Goal: Task Accomplishment & Management: Manage account settings

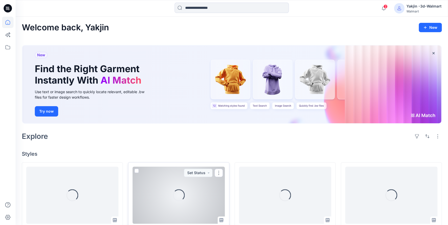
scroll to position [71, 0]
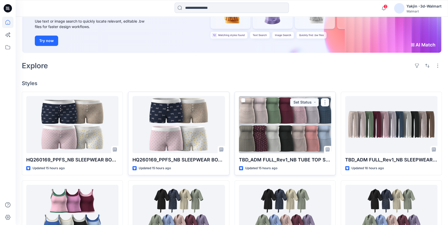
click at [263, 128] on div at bounding box center [285, 124] width 92 height 57
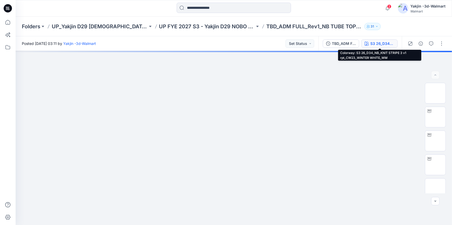
click at [374, 45] on div "S3 26_D34_NB_KNIT STRIPE 3 v1 rpt_CW23_WINTER WHITE_WM" at bounding box center [382, 44] width 24 height 6
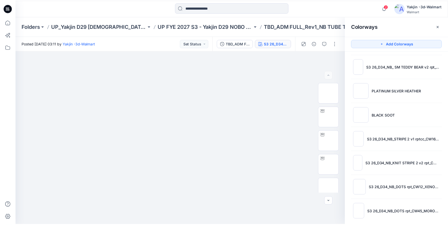
scroll to position [198, 0]
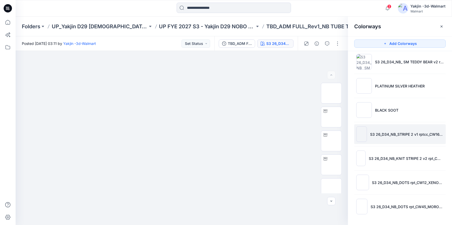
click at [389, 143] on li "S3 26_D34_NB_STRIPE 2 v1 rptcc_CW16_WINTER WHITE_WM" at bounding box center [399, 134] width 91 height 20
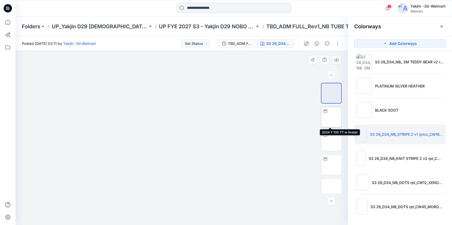
click at [331, 117] on img at bounding box center [331, 117] width 0 height 0
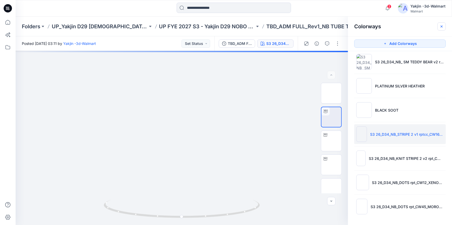
click at [408, 28] on icon "button" at bounding box center [441, 26] width 4 height 4
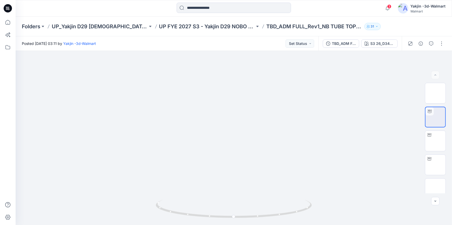
click at [5, 7] on icon at bounding box center [8, 8] width 8 height 8
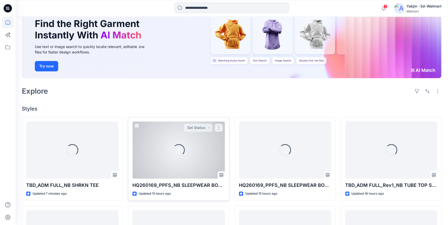
scroll to position [94, 0]
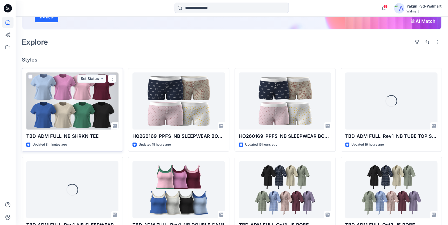
click at [87, 123] on div at bounding box center [72, 101] width 92 height 57
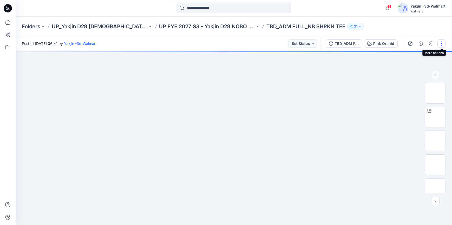
click at [408, 42] on button "button" at bounding box center [441, 43] width 8 height 8
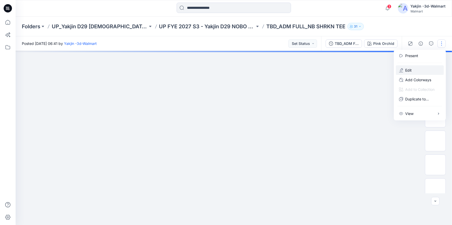
click at [408, 69] on button "Edit" at bounding box center [420, 70] width 48 height 10
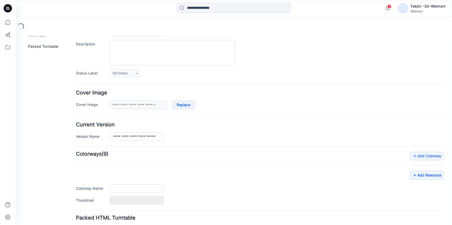
type input "**********"
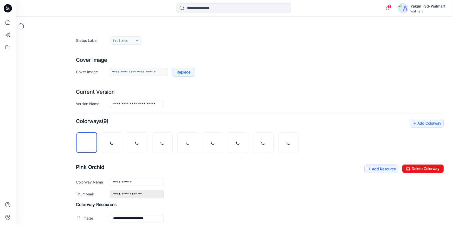
scroll to position [118, 0]
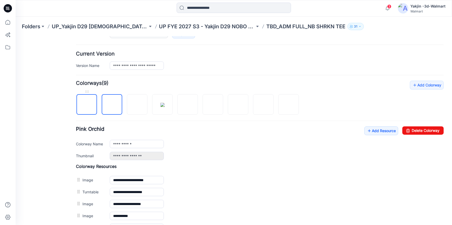
click at [87, 105] on img at bounding box center [87, 105] width 0 height 0
type input "**********"
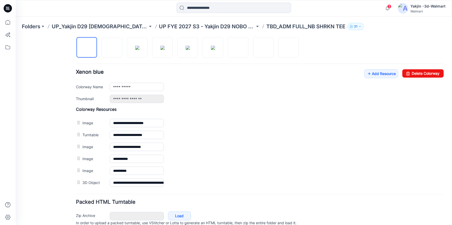
scroll to position [150, 0]
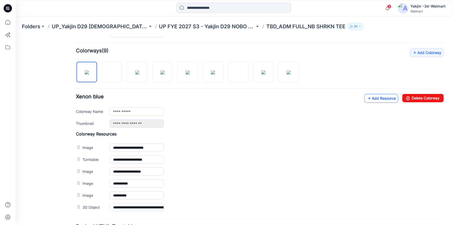
click at [372, 99] on link "Add Resource" at bounding box center [381, 98] width 34 height 9
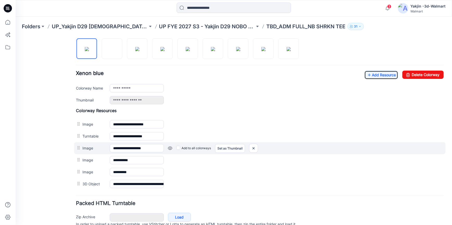
scroll to position [174, 0]
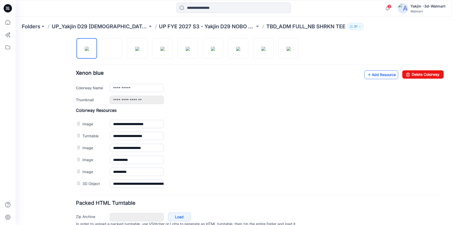
click at [388, 74] on link "Add Resource" at bounding box center [381, 74] width 34 height 9
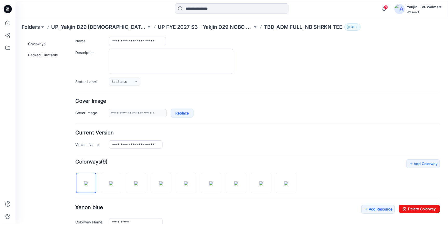
scroll to position [0, 0]
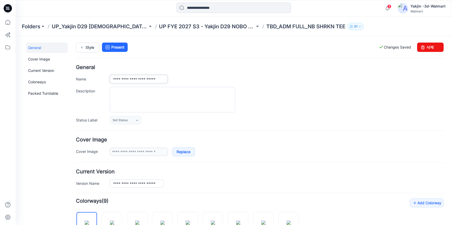
click at [141, 80] on input "**********" at bounding box center [139, 79] width 58 height 8
click at [141, 79] on input "**********" at bounding box center [139, 79] width 58 height 8
click at [142, 79] on input "**********" at bounding box center [139, 79] width 58 height 8
type input "**********"
click at [9, 9] on icon at bounding box center [9, 9] width 2 height 0
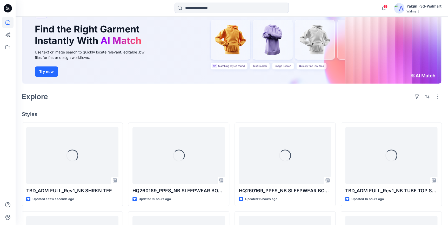
scroll to position [118, 0]
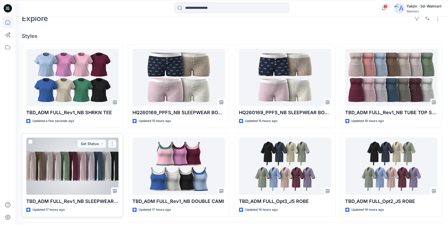
click at [113, 145] on button "button" at bounding box center [112, 144] width 8 height 8
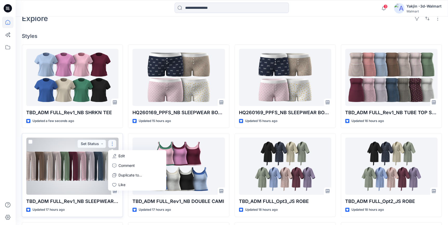
click at [117, 156] on button "Edit" at bounding box center [137, 156] width 56 height 10
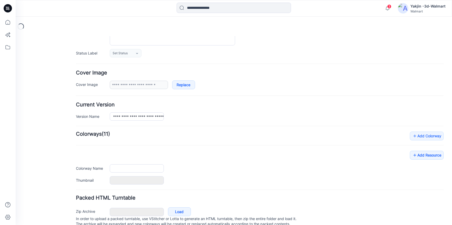
type input "**********"
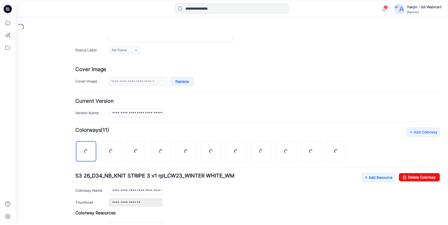
scroll to position [142, 0]
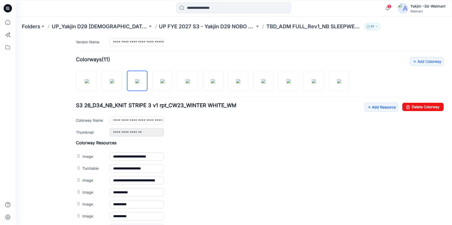
click at [9, 6] on icon at bounding box center [8, 8] width 8 height 8
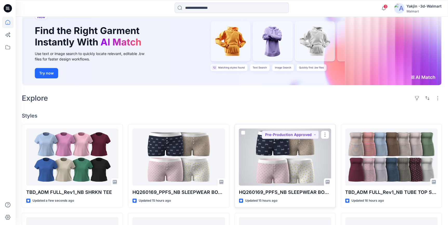
scroll to position [94, 0]
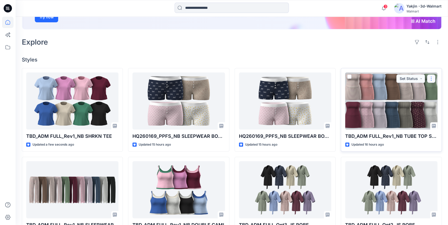
click at [433, 78] on button "button" at bounding box center [431, 79] width 8 height 8
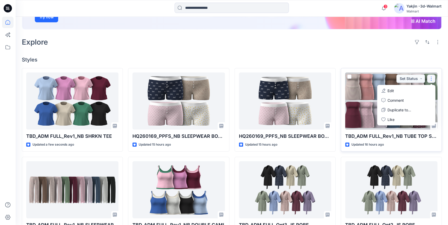
click at [413, 91] on button "Edit" at bounding box center [406, 91] width 56 height 10
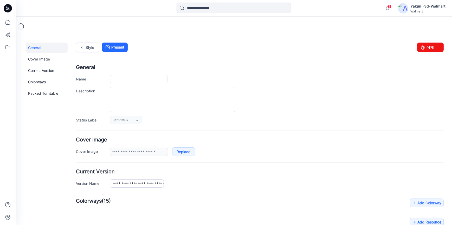
type input "**********"
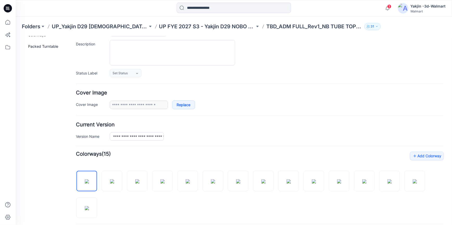
scroll to position [71, 0]
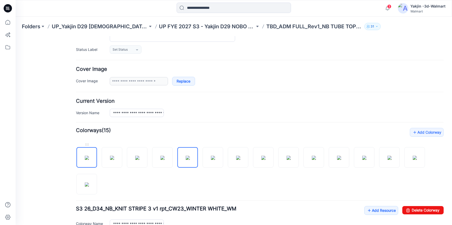
click at [89, 160] on img at bounding box center [87, 158] width 4 height 4
type input "**********"
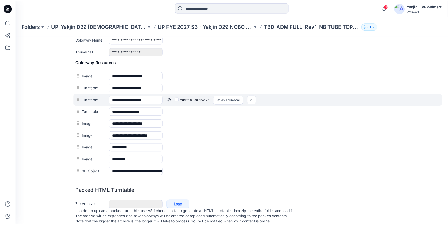
scroll to position [265, 0]
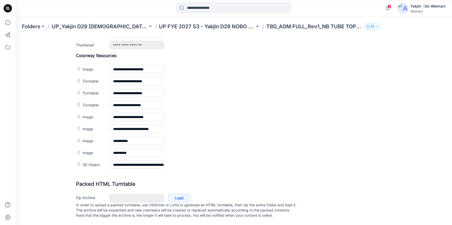
click at [9, 9] on icon at bounding box center [8, 8] width 8 height 8
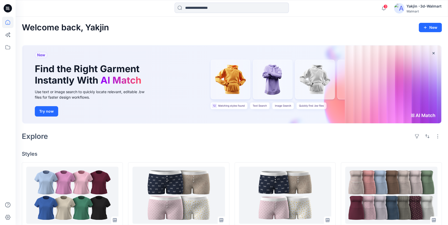
click at [6, 7] on icon at bounding box center [8, 8] width 8 height 8
click at [324, 138] on div "Explore" at bounding box center [232, 136] width 420 height 12
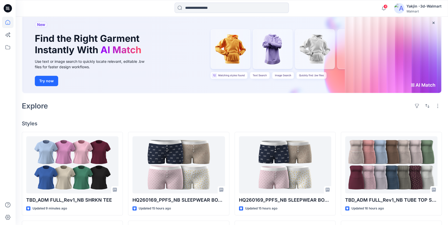
scroll to position [71, 0]
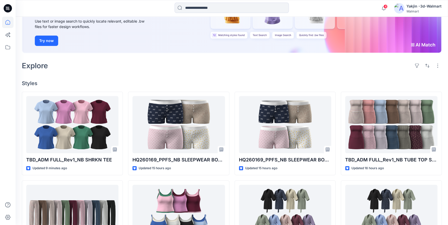
drag, startPoint x: 9, startPoint y: 9, endPoint x: 52, endPoint y: 30, distance: 47.9
click at [9, 9] on icon at bounding box center [8, 8] width 8 height 8
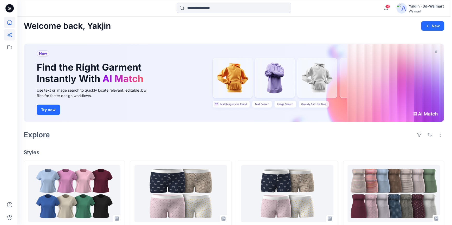
scroll to position [0, 0]
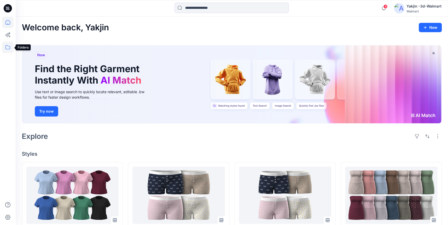
click at [9, 48] on icon at bounding box center [7, 47] width 11 height 11
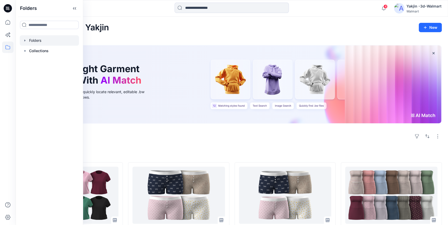
click at [47, 42] on div at bounding box center [49, 40] width 59 height 10
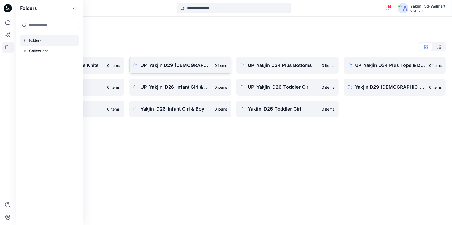
click at [170, 66] on p "UP_Yakjin D29 [DEMOGRAPHIC_DATA] Sleep" at bounding box center [176, 65] width 71 height 7
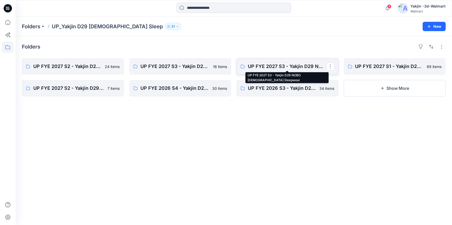
click at [288, 65] on p "UP FYE 2027 S3 - Yakjin D29 NOBO [DEMOGRAPHIC_DATA] Sleepwear" at bounding box center [287, 66] width 78 height 7
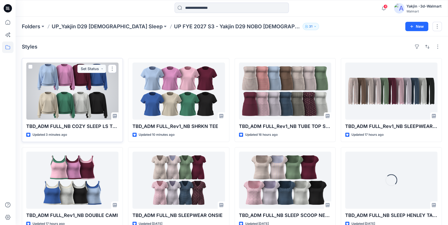
click at [72, 96] on div at bounding box center [72, 91] width 92 height 57
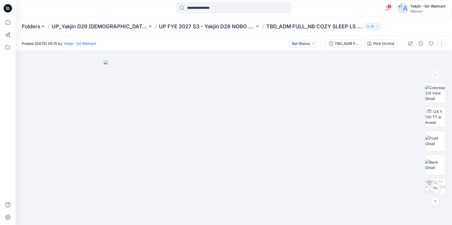
click at [443, 41] on button "button" at bounding box center [441, 43] width 8 height 8
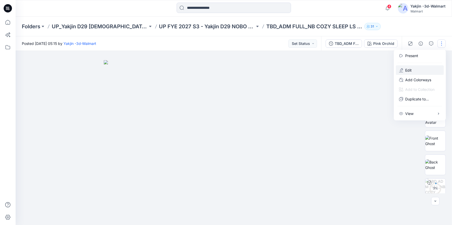
click at [414, 69] on button "Edit" at bounding box center [420, 70] width 48 height 10
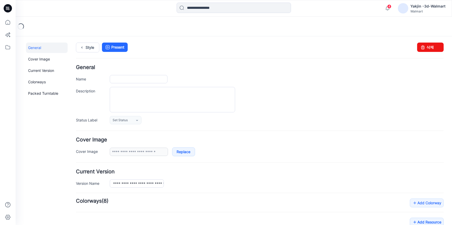
type input "**********"
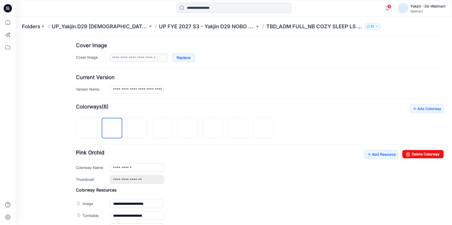
scroll to position [186, 0]
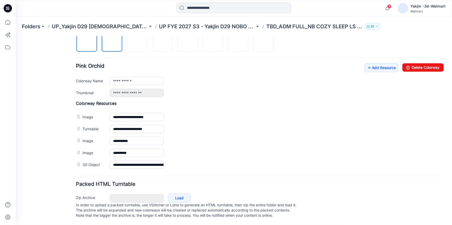
click at [87, 42] on img at bounding box center [87, 42] width 0 height 0
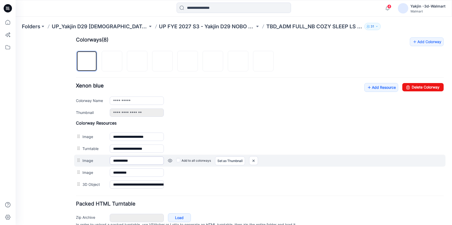
scroll to position [139, 0]
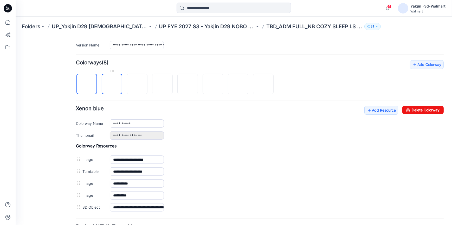
click at [112, 84] on img at bounding box center [112, 84] width 0 height 0
click at [85, 84] on img at bounding box center [87, 84] width 4 height 4
click at [390, 110] on link "Add Resource" at bounding box center [381, 110] width 34 height 9
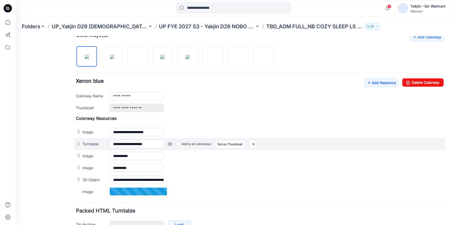
scroll to position [186, 0]
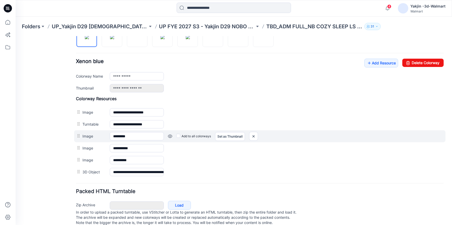
click at [180, 136] on label "Add to all colorways" at bounding box center [193, 136] width 35 height 8
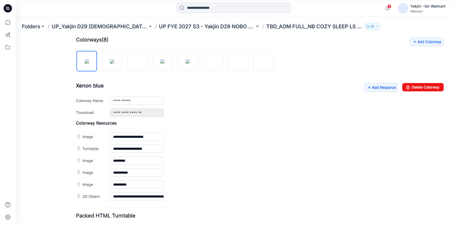
scroll to position [139, 0]
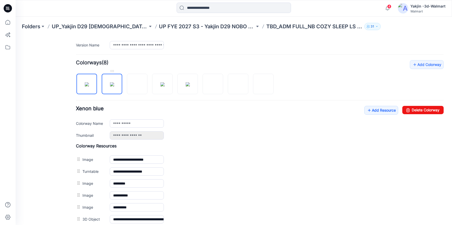
click at [114, 83] on img at bounding box center [112, 84] width 4 height 4
click at [85, 86] on img at bounding box center [87, 84] width 4 height 4
click at [110, 86] on img at bounding box center [112, 84] width 4 height 4
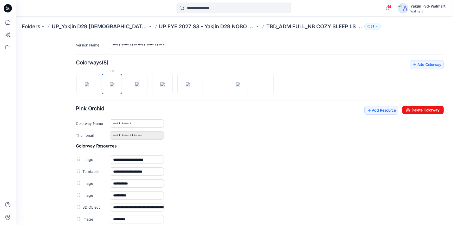
scroll to position [162, 0]
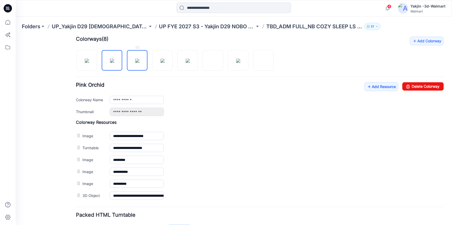
click at [139, 63] on img at bounding box center [137, 60] width 4 height 4
click at [160, 58] on img at bounding box center [162, 60] width 4 height 4
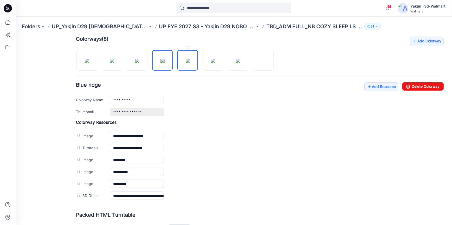
click at [190, 61] on img at bounding box center [188, 60] width 4 height 4
click at [212, 63] on img at bounding box center [213, 60] width 4 height 4
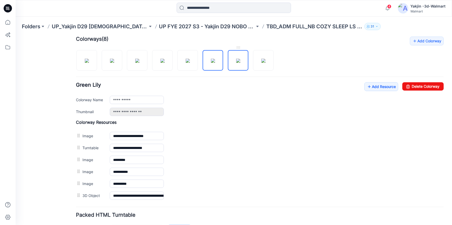
click at [240, 59] on img at bounding box center [238, 60] width 4 height 4
click at [262, 63] on img at bounding box center [263, 60] width 4 height 4
type input "**********"
click at [34, 158] on div "General Cover Image Current Version Colorways Packed Turntable" at bounding box center [47, 68] width 42 height 376
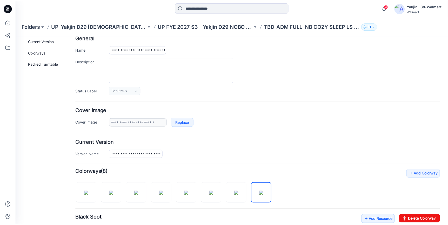
scroll to position [0, 0]
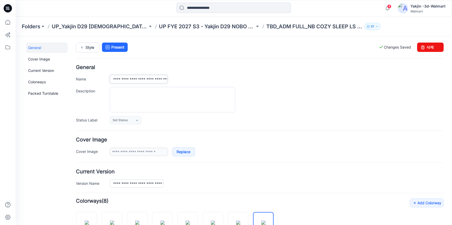
drag, startPoint x: 141, startPoint y: 77, endPoint x: 153, endPoint y: 79, distance: 11.6
click at [141, 77] on input "**********" at bounding box center [139, 79] width 58 height 8
type input "**********"
click at [11, 6] on icon at bounding box center [8, 8] width 8 height 8
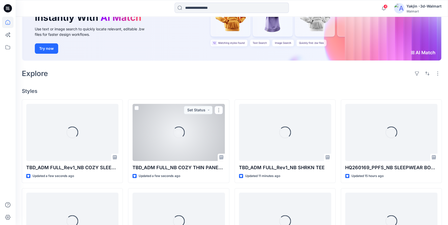
scroll to position [88, 0]
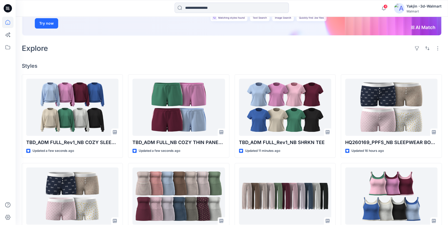
drag, startPoint x: 386, startPoint y: 66, endPoint x: 451, endPoint y: 125, distance: 88.1
click at [386, 66] on h4 "Styles" at bounding box center [232, 66] width 420 height 6
click at [7, 7] on icon at bounding box center [8, 7] width 3 height 0
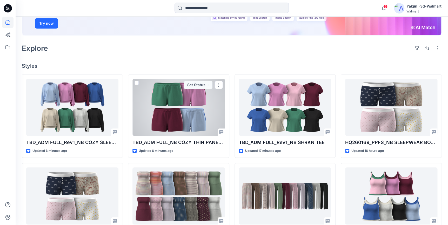
drag, startPoint x: 154, startPoint y: 126, endPoint x: 162, endPoint y: 1, distance: 124.7
click at [154, 126] on div at bounding box center [179, 107] width 92 height 57
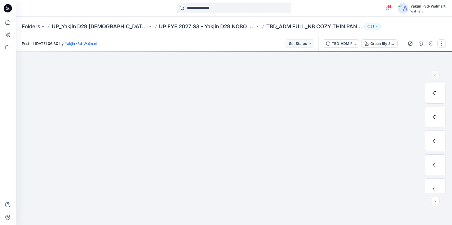
click at [442, 44] on button "button" at bounding box center [441, 43] width 8 height 8
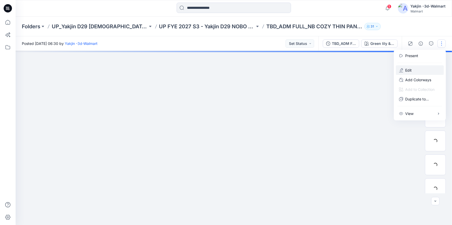
click at [416, 68] on button "Edit" at bounding box center [420, 70] width 48 height 10
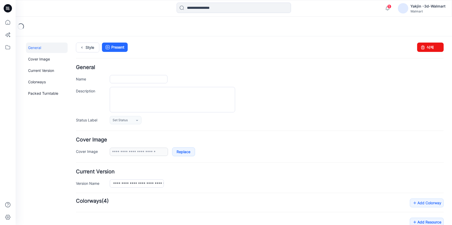
type input "**********"
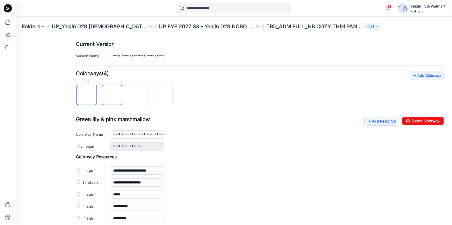
scroll to position [165, 0]
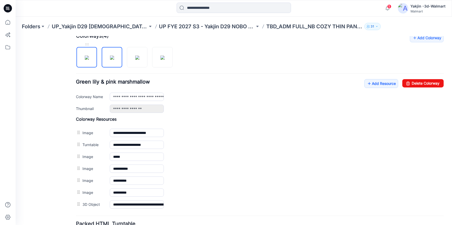
click at [85, 60] on img at bounding box center [87, 57] width 4 height 4
type input "**********"
click at [380, 84] on link "Add Resource" at bounding box center [381, 83] width 34 height 9
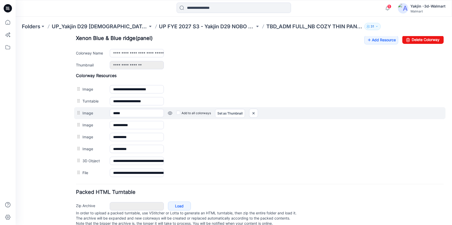
scroll to position [213, 0]
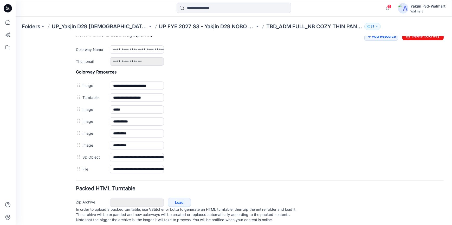
click at [268, 178] on form "**********" at bounding box center [259, 38] width 367 height 372
drag, startPoint x: 34, startPoint y: 171, endPoint x: 43, endPoint y: 173, distance: 9.3
click at [34, 171] on div "General Cover Image Current Version Colorways Packed Turntable" at bounding box center [47, 30] width 42 height 400
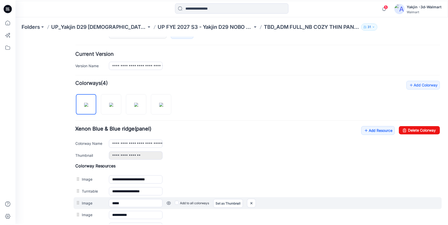
scroll to position [47, 0]
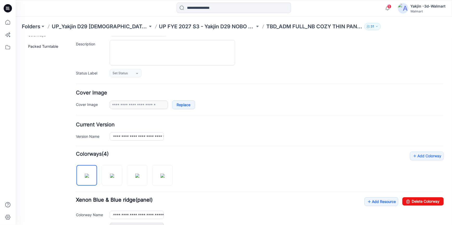
drag, startPoint x: 7, startPoint y: 8, endPoint x: 40, endPoint y: 16, distance: 33.8
click at [7, 8] on icon at bounding box center [8, 8] width 2 height 0
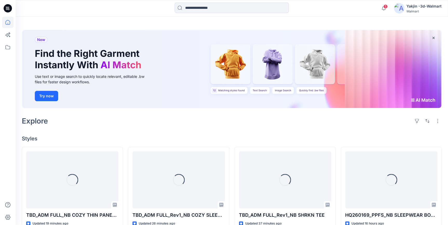
scroll to position [23, 0]
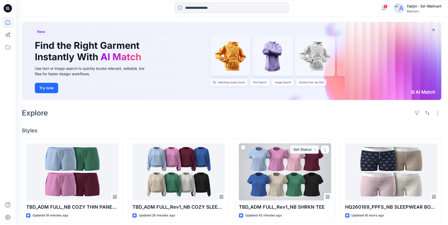
drag, startPoint x: 311, startPoint y: 165, endPoint x: 177, endPoint y: 86, distance: 156.0
click at [311, 165] on div at bounding box center [285, 171] width 92 height 57
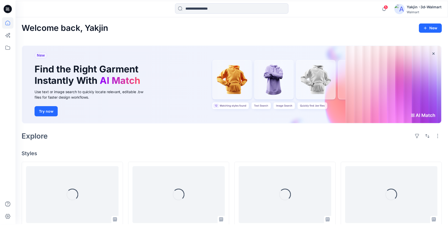
scroll to position [23, 0]
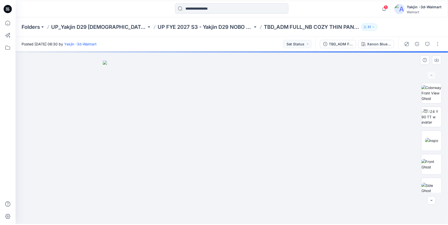
scroll to position [23, 0]
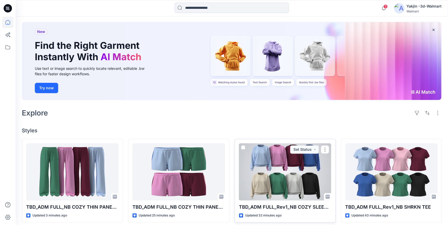
click at [293, 173] on div at bounding box center [285, 171] width 92 height 57
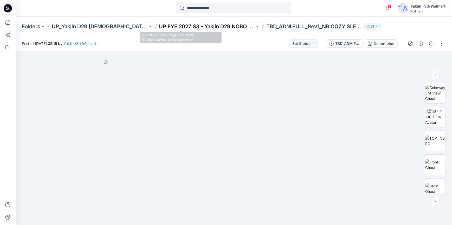
click at [181, 29] on p "UP FYE 2027 S3 - Yakjin D29 NOBO [DEMOGRAPHIC_DATA] Sleepwear" at bounding box center [207, 26] width 96 height 7
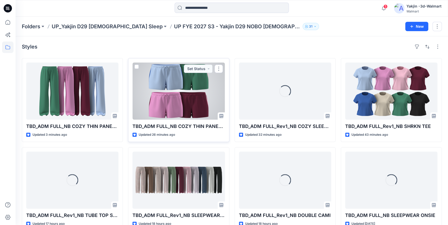
click at [195, 76] on div at bounding box center [179, 91] width 92 height 57
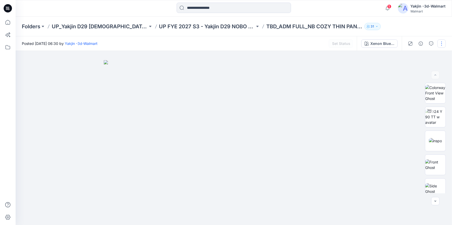
click at [443, 42] on button "button" at bounding box center [441, 43] width 8 height 8
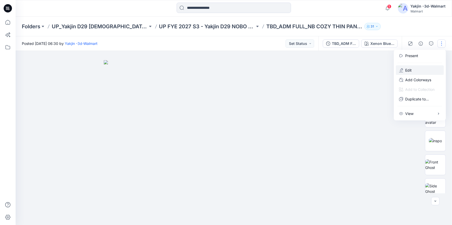
click at [424, 68] on button "Edit" at bounding box center [420, 70] width 48 height 10
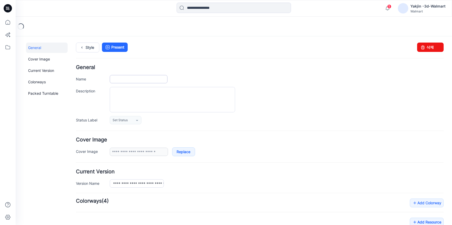
type input "**********"
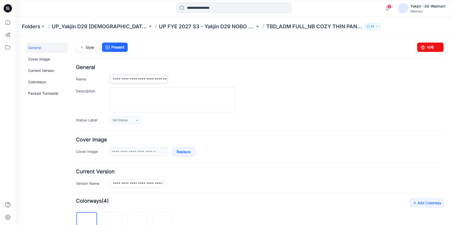
drag, startPoint x: 140, startPoint y: 80, endPoint x: 147, endPoint y: 79, distance: 6.8
click at [140, 80] on input "**********" at bounding box center [139, 79] width 58 height 8
type input "**********"
click at [215, 56] on div "Style Present Changes Saved 삭제" at bounding box center [259, 53] width 367 height 22
click at [79, 47] on icon at bounding box center [81, 47] width 7 height 9
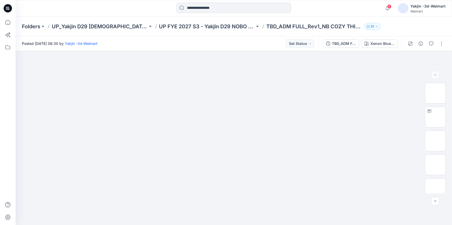
click at [9, 9] on icon at bounding box center [8, 8] width 8 height 8
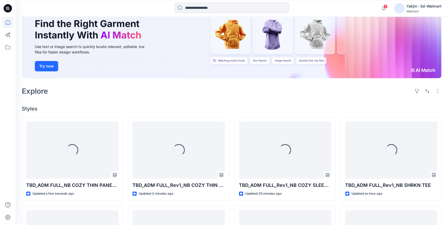
scroll to position [47, 0]
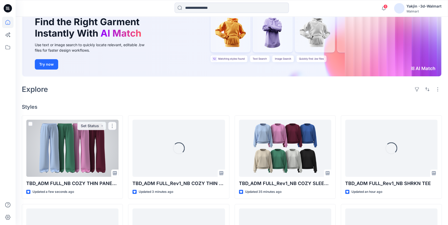
drag, startPoint x: 66, startPoint y: 148, endPoint x: 81, endPoint y: 151, distance: 14.8
click at [66, 148] on div at bounding box center [72, 148] width 92 height 57
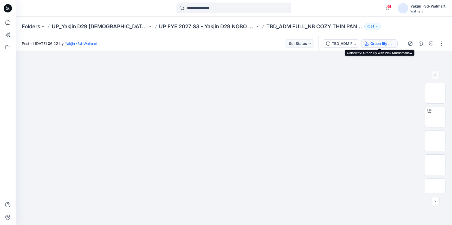
click at [372, 41] on div "Green lily with Pink Marshmallow" at bounding box center [382, 44] width 24 height 6
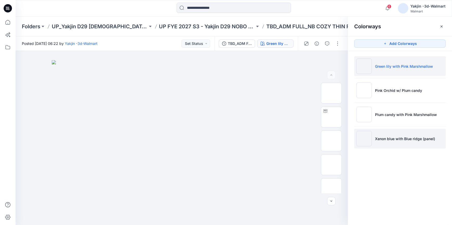
click at [390, 139] on p "Xenon blue with Blue ridge (panel)" at bounding box center [405, 138] width 60 height 5
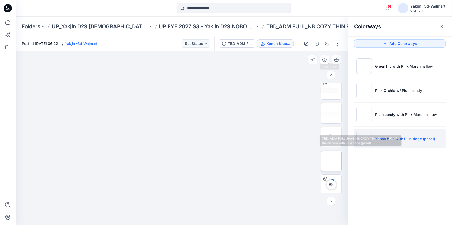
scroll to position [118, 0]
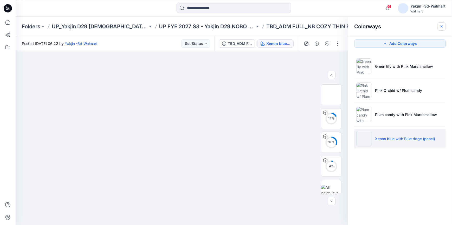
click at [444, 26] on button "button" at bounding box center [441, 26] width 8 height 8
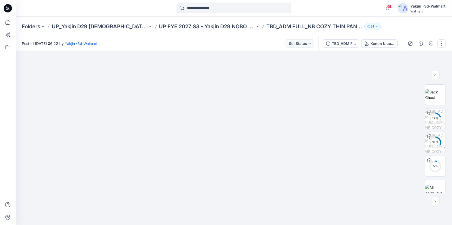
click at [444, 43] on button "button" at bounding box center [441, 43] width 8 height 8
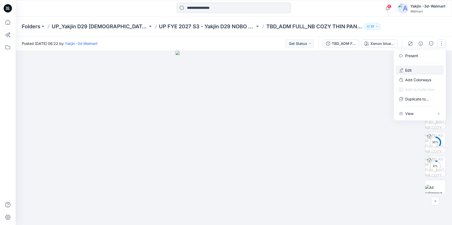
click at [412, 68] on button "Edit" at bounding box center [420, 70] width 48 height 10
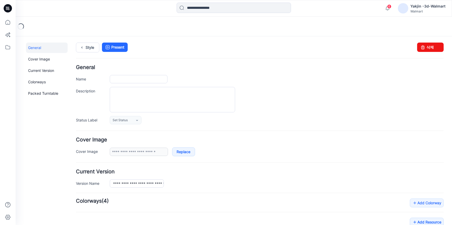
type input "**********"
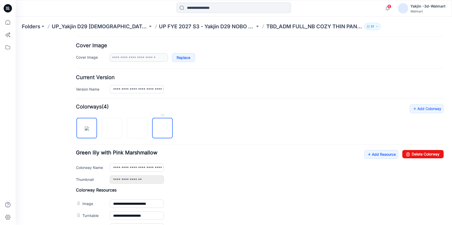
click at [162, 128] on img at bounding box center [162, 128] width 0 height 0
type input "**********"
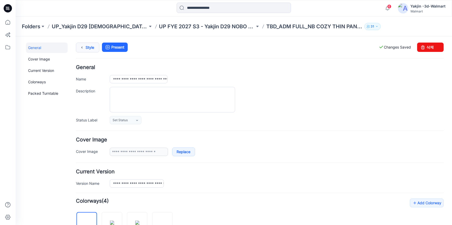
click at [84, 48] on icon at bounding box center [81, 47] width 7 height 9
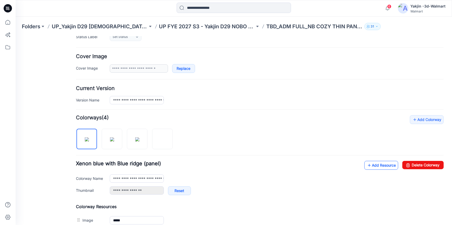
scroll to position [94, 0]
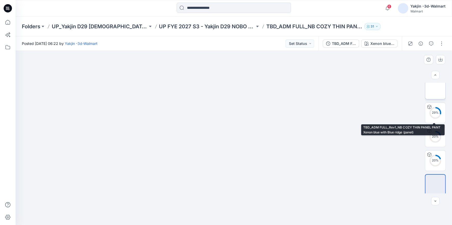
scroll to position [125, 0]
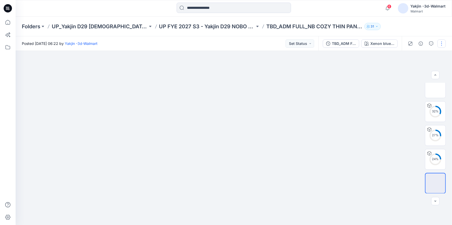
click at [439, 42] on button "button" at bounding box center [441, 43] width 8 height 8
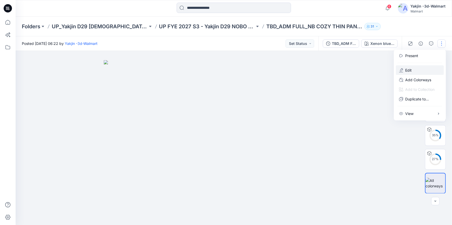
click at [403, 68] on button "Edit" at bounding box center [420, 70] width 48 height 10
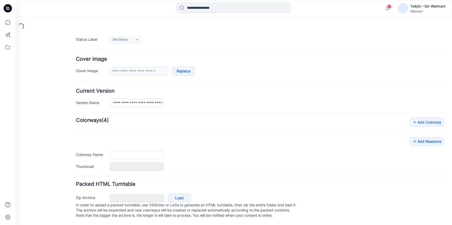
type input "**********"
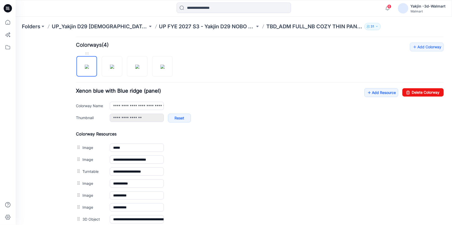
click at [85, 69] on img at bounding box center [87, 66] width 4 height 4
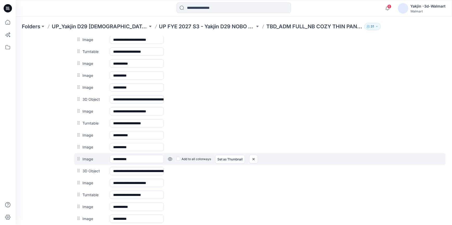
scroll to position [311, 0]
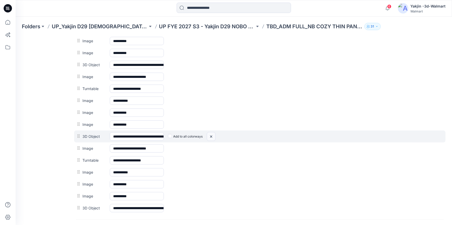
click at [213, 137] on img at bounding box center [211, 136] width 8 height 9
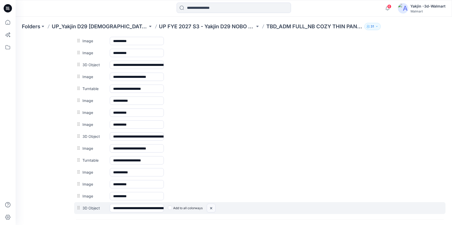
click at [210, 208] on img at bounding box center [211, 208] width 8 height 9
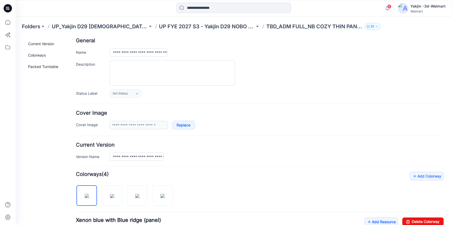
scroll to position [0, 0]
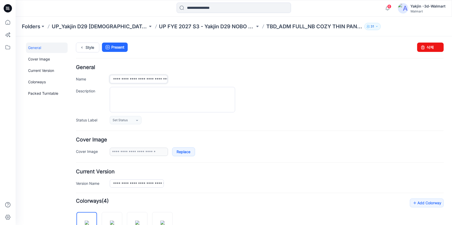
click at [142, 79] on input "**********" at bounding box center [139, 79] width 58 height 8
type input "**********"
drag, startPoint x: 153, startPoint y: 184, endPoint x: 239, endPoint y: 190, distance: 85.4
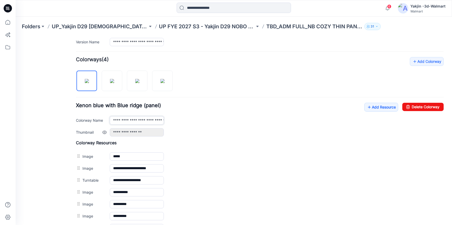
scroll to position [0, 8]
drag, startPoint x: 159, startPoint y: 120, endPoint x: 328, endPoint y: 140, distance: 170.0
click at [322, 139] on div "**********" at bounding box center [259, 145] width 367 height 177
type input "**********"
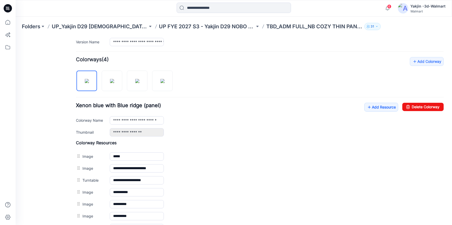
click at [47, 10] on div at bounding box center [70, 8] width 109 height 11
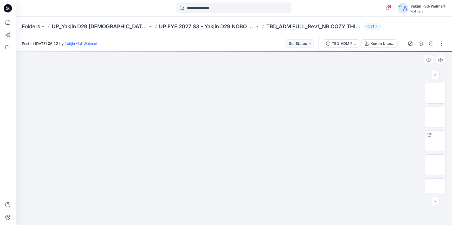
scroll to position [77, 0]
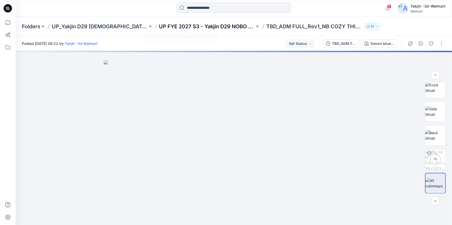
click at [183, 24] on p "UP FYE 2027 S3 - Yakjin D29 NOBO [DEMOGRAPHIC_DATA] Sleepwear" at bounding box center [207, 26] width 96 height 7
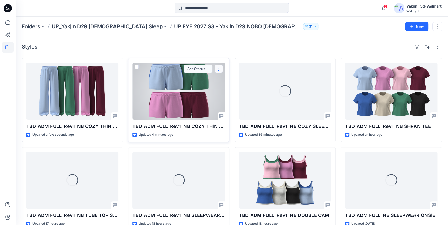
click at [221, 70] on button "button" at bounding box center [219, 69] width 8 height 8
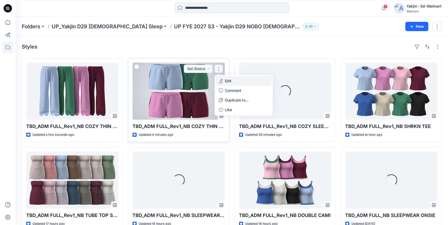
click at [231, 82] on p "Edit" at bounding box center [228, 80] width 6 height 5
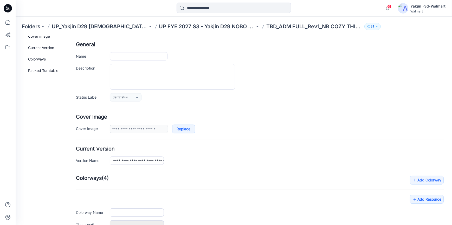
type input "**********"
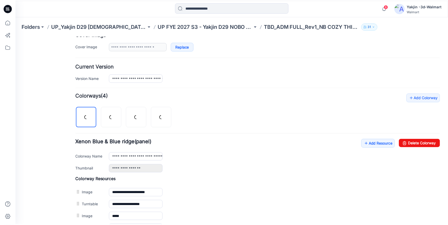
scroll to position [133, 0]
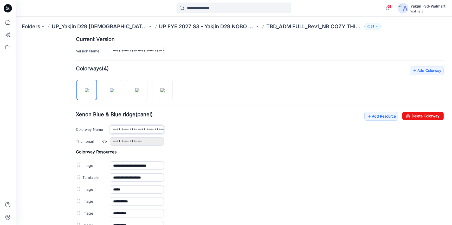
drag, startPoint x: 154, startPoint y: 132, endPoint x: 269, endPoint y: 145, distance: 115.6
click at [257, 141] on div "**********" at bounding box center [259, 129] width 367 height 34
type input "**********"
click at [10, 8] on icon at bounding box center [8, 8] width 8 height 8
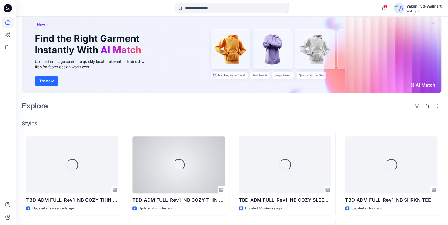
scroll to position [41, 0]
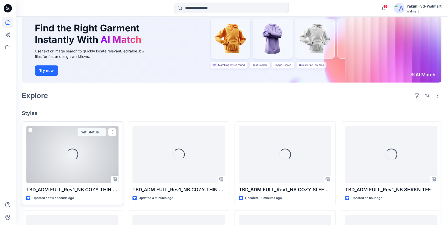
click at [73, 162] on div "Loading..." at bounding box center [72, 154] width 92 height 57
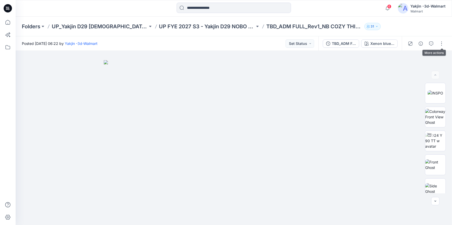
drag, startPoint x: 444, startPoint y: 44, endPoint x: 443, endPoint y: 49, distance: 5.7
click at [444, 44] on button "button" at bounding box center [441, 43] width 8 height 8
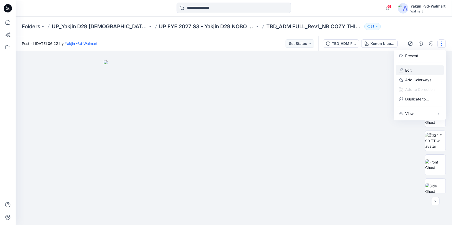
click at [422, 71] on button "Edit" at bounding box center [420, 70] width 48 height 10
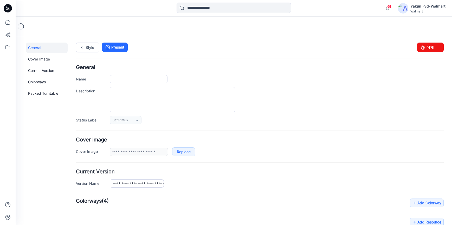
type input "**********"
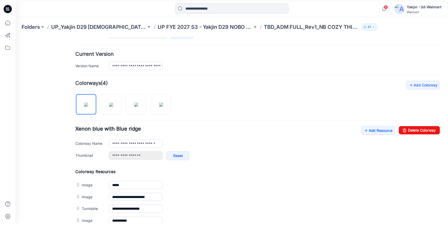
scroll to position [213, 0]
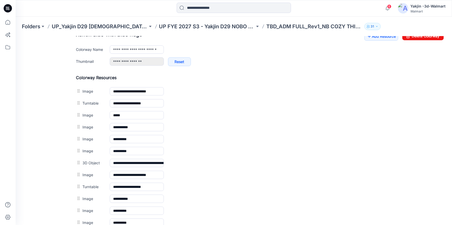
click at [5, 6] on icon at bounding box center [8, 8] width 8 height 8
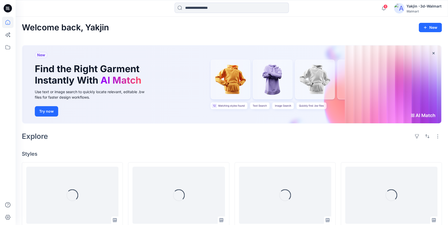
scroll to position [71, 0]
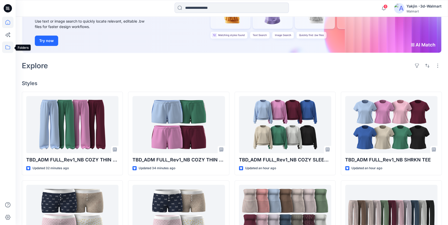
click at [9, 47] on icon at bounding box center [7, 47] width 11 height 11
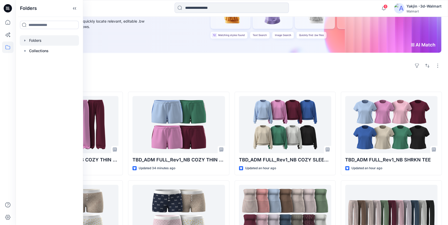
click at [39, 42] on div at bounding box center [49, 40] width 59 height 10
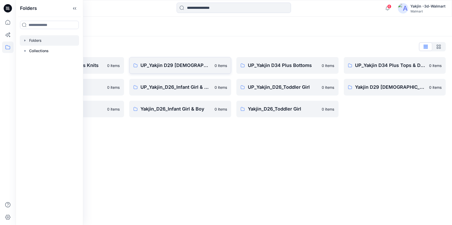
click at [156, 62] on p "UP_Yakjin D29 [DEMOGRAPHIC_DATA] Sleep" at bounding box center [176, 65] width 71 height 7
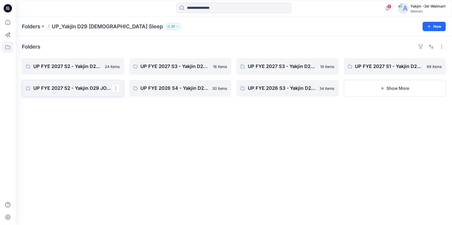
click at [63, 85] on p "UP FYE 2027 S2 - Yakjin D29 JOYSPUN [DEMOGRAPHIC_DATA] Sleepwear" at bounding box center [72, 88] width 78 height 7
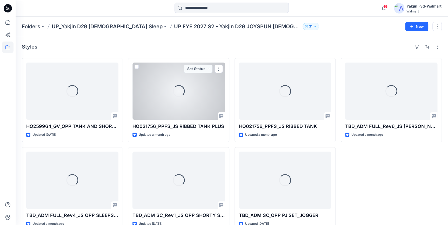
scroll to position [12, 0]
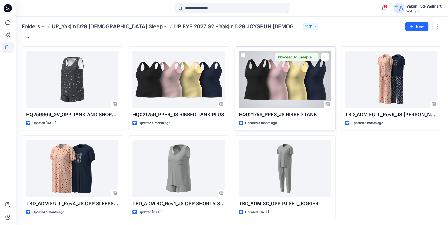
click at [281, 88] on div at bounding box center [285, 79] width 92 height 57
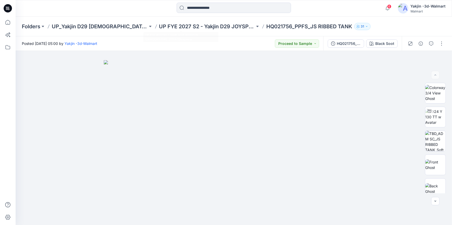
drag, startPoint x: 199, startPoint y: 23, endPoint x: 214, endPoint y: 0, distance: 27.3
click at [199, 23] on p "UP FYE 2027 S2 - Yakjin D29 JOYSPUN [DEMOGRAPHIC_DATA] Sleepwear" at bounding box center [207, 26] width 96 height 7
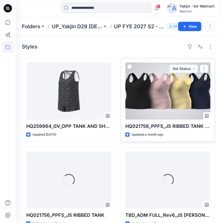
click at [154, 90] on div at bounding box center [167, 91] width 85 height 57
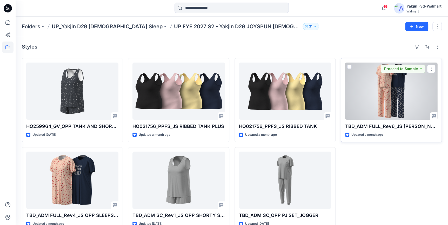
click at [392, 104] on div at bounding box center [391, 91] width 92 height 57
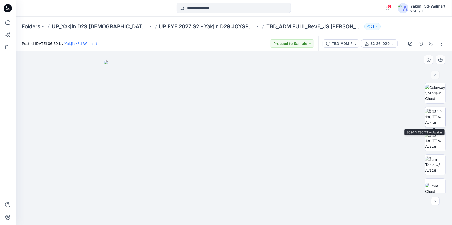
click at [439, 118] on img at bounding box center [435, 117] width 20 height 16
drag, startPoint x: 383, startPoint y: 31, endPoint x: 395, endPoint y: 41, distance: 16.1
click at [383, 31] on div "Folders UP_Yakjin D29 [DEMOGRAPHIC_DATA] Sleep UP FYE 2027 S2 - Yakjin D29 JOYS…" at bounding box center [234, 27] width 436 height 20
drag, startPoint x: 380, startPoint y: 27, endPoint x: 416, endPoint y: 75, distance: 59.7
click at [380, 27] on div "Folders UP_Yakjin D29 [DEMOGRAPHIC_DATA] Sleep UP FYE 2027 S2 - Yakjin D29 JOYS…" at bounding box center [213, 26] width 383 height 7
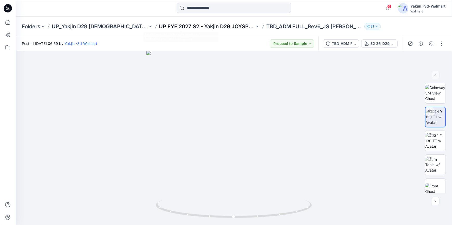
click at [192, 27] on p "UP FYE 2027 S2 - Yakjin D29 JOYSPUN [DEMOGRAPHIC_DATA] Sleepwear" at bounding box center [207, 26] width 96 height 7
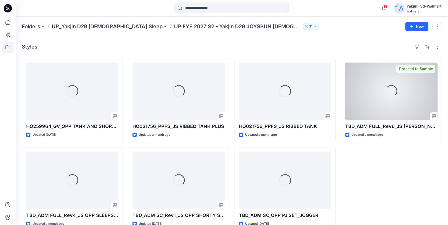
scroll to position [12, 0]
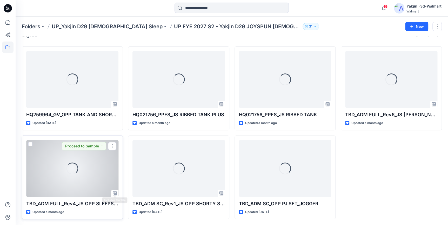
click at [67, 174] on div "Loading..." at bounding box center [73, 169] width 12 height 12
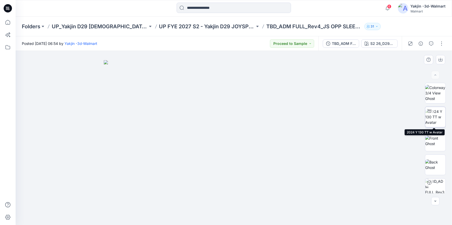
click at [440, 117] on img at bounding box center [435, 117] width 20 height 16
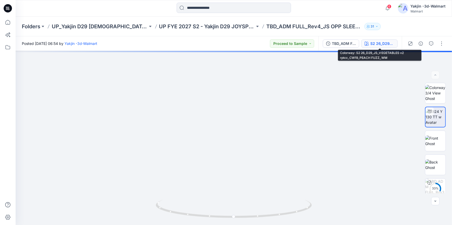
click at [381, 46] on div "S2 26_D29_JS_VEGETABLES v2 rptcc_CW19_PEACH FUZZ_WM" at bounding box center [382, 44] width 24 height 6
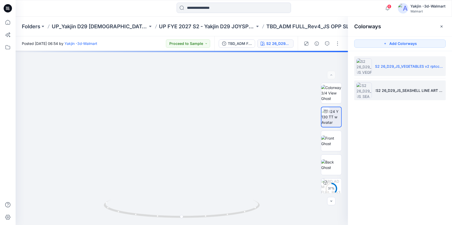
click at [390, 88] on p ":S2 26_D29_JS_SEASHELL LINE ART G v5 rptcc_CW1_NAVY WATER_WM" at bounding box center [409, 90] width 69 height 5
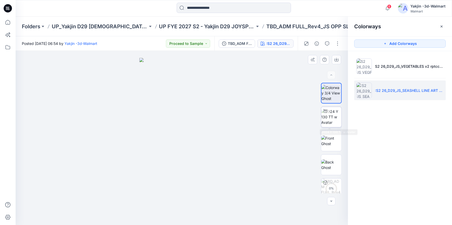
click at [326, 115] on img at bounding box center [331, 117] width 20 height 16
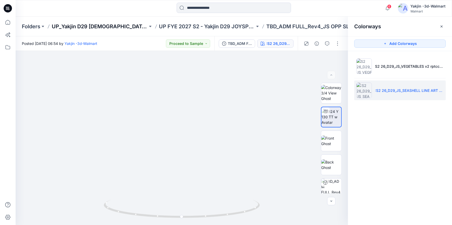
click at [94, 26] on p "UP_Yakjin D29 [DEMOGRAPHIC_DATA] Sleep" at bounding box center [100, 26] width 96 height 7
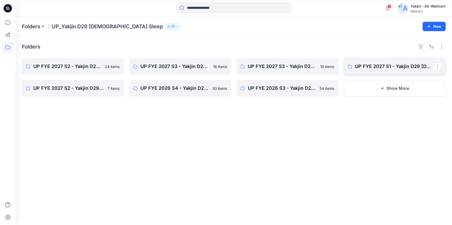
click at [387, 73] on link "UP FYE 2027 S1 - Yakjin D29 [DEMOGRAPHIC_DATA] Sleepwear" at bounding box center [395, 66] width 102 height 17
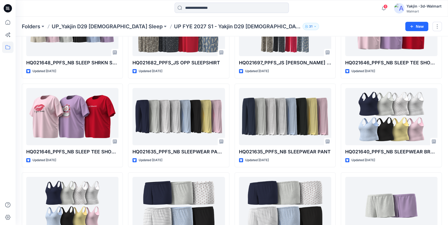
scroll to position [147, 0]
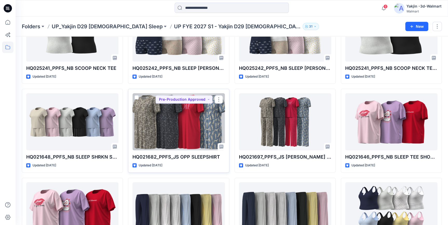
click at [182, 131] on div at bounding box center [179, 121] width 92 height 57
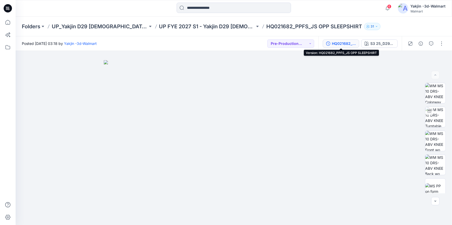
click at [347, 42] on div "HQ021682_PPFS_JS OPP SLEEPSHIRT" at bounding box center [344, 44] width 24 height 6
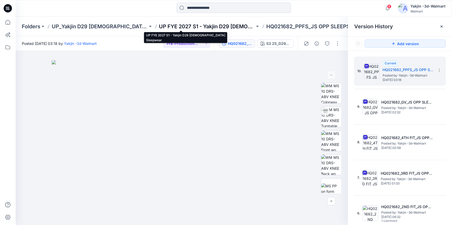
click at [174, 24] on p "UP FYE 2027 S1 - Yakjin D29 [DEMOGRAPHIC_DATA] Sleepwear" at bounding box center [207, 26] width 96 height 7
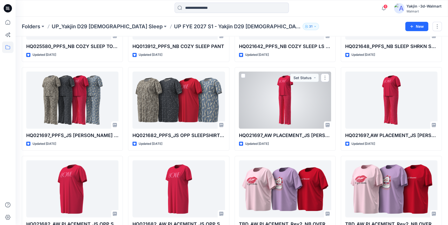
scroll to position [685, 0]
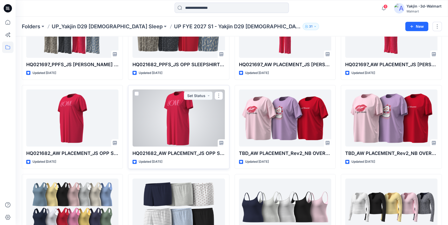
click at [192, 117] on div at bounding box center [179, 118] width 92 height 57
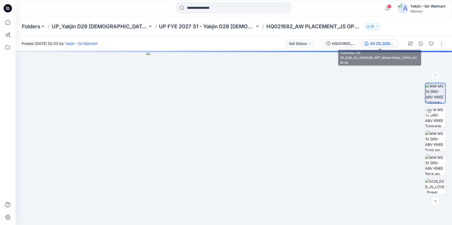
click at [377, 45] on div "S3 25_D29_JS_LEOPARD_RPT_WinterWhite_CW14_KOM rpt" at bounding box center [382, 44] width 24 height 6
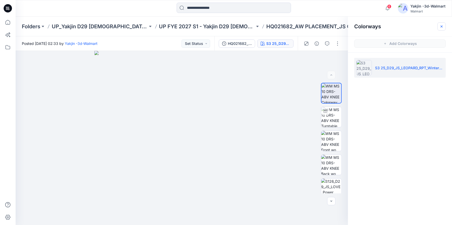
click at [438, 27] on button "button" at bounding box center [441, 26] width 8 height 8
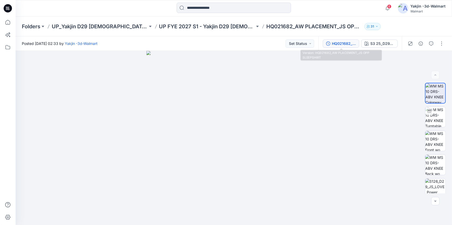
click at [348, 39] on button "HQ021682_AW PLACEMENT_JS OPP SLEEPSHIRT" at bounding box center [340, 43] width 36 height 8
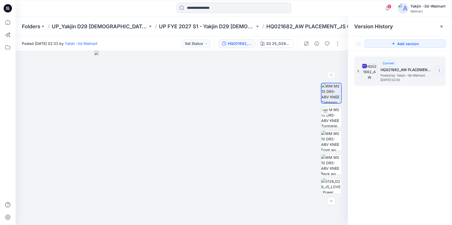
click at [441, 70] on icon at bounding box center [439, 70] width 4 height 4
click at [421, 84] on div "Download Source BW File" at bounding box center [411, 80] width 60 height 10
click at [441, 68] on section at bounding box center [438, 70] width 8 height 8
click at [424, 81] on span "Download Source BW File" at bounding box center [413, 80] width 44 height 6
click at [313, 10] on div at bounding box center [233, 8] width 218 height 11
